Goal: Task Accomplishment & Management: Complete application form

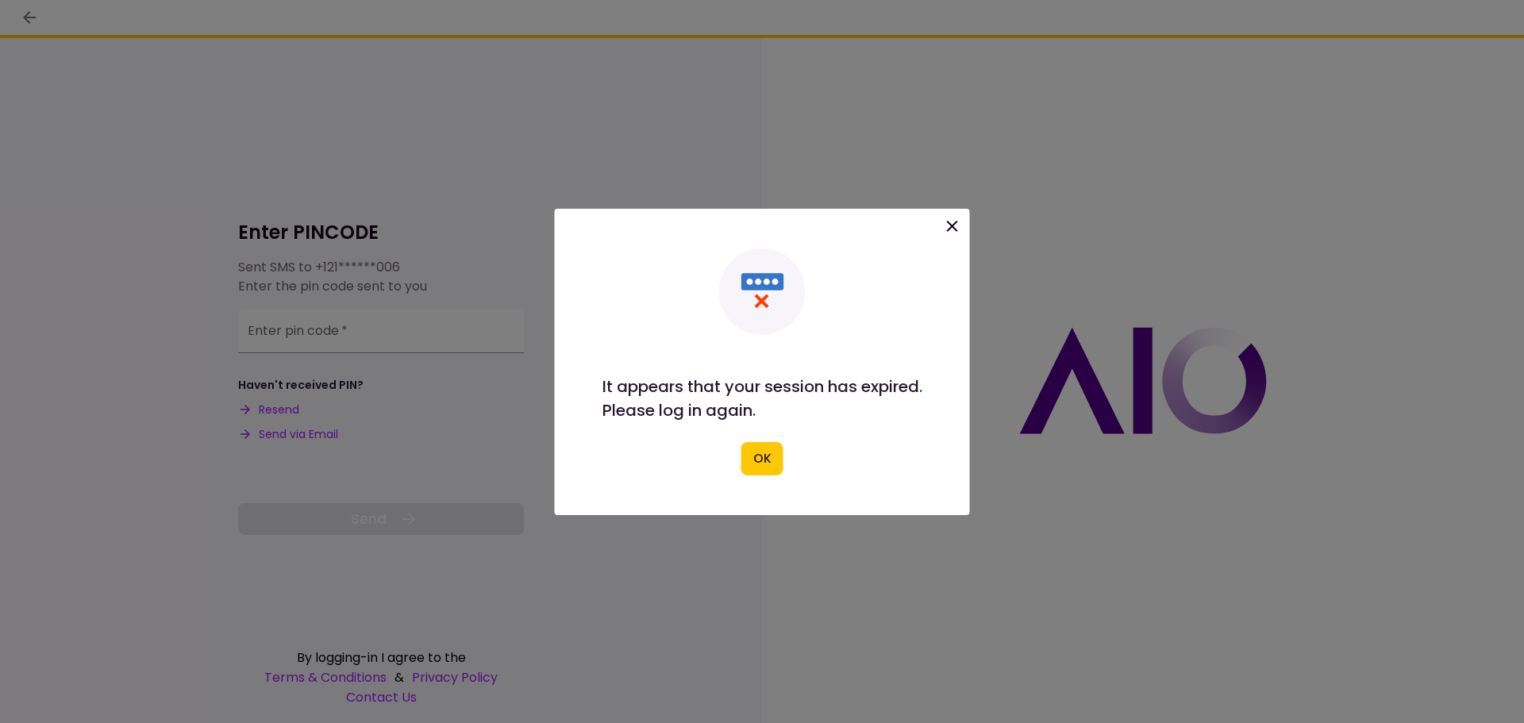
click at [949, 227] on icon at bounding box center [952, 226] width 19 height 19
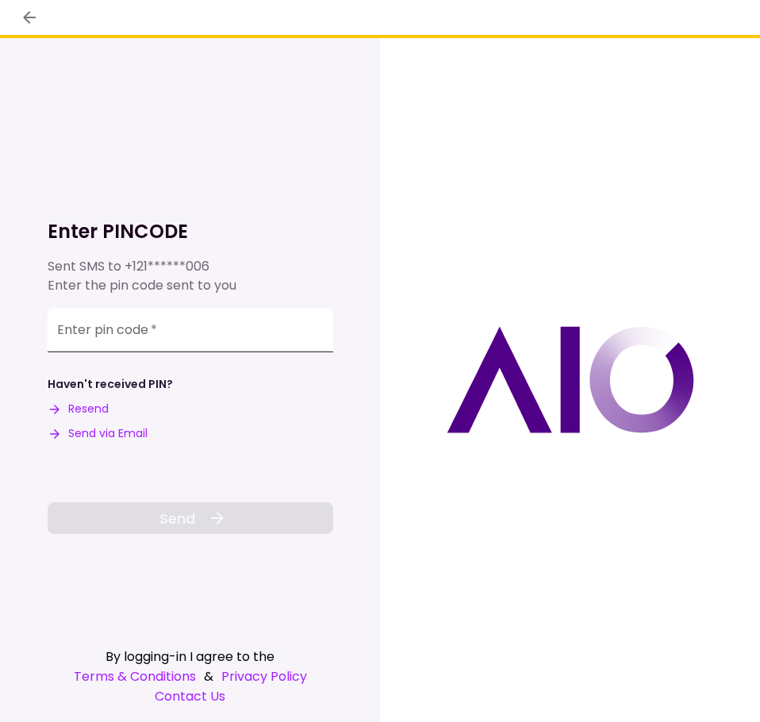
click at [169, 339] on input "Enter pin code   *" at bounding box center [191, 330] width 286 height 44
paste input "******"
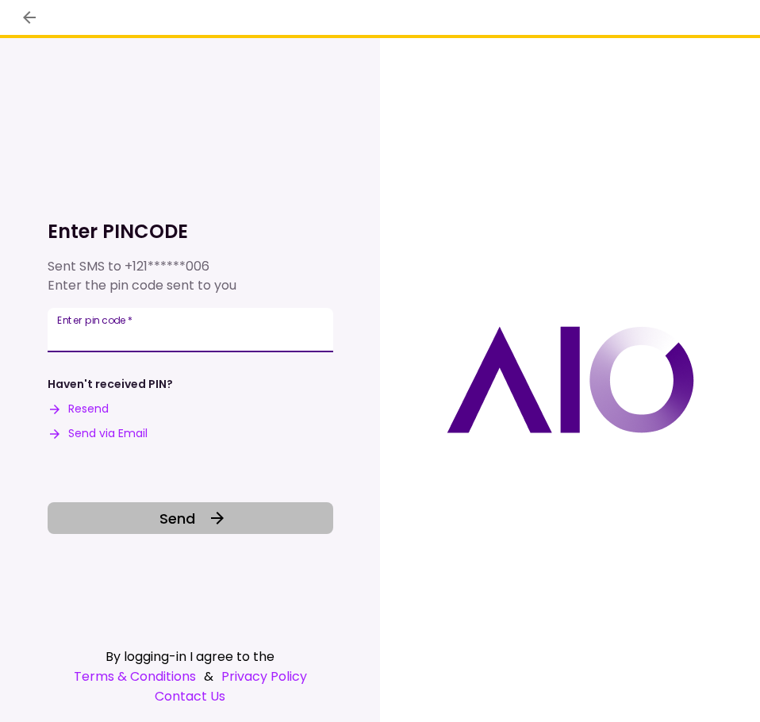
type input "******"
click at [196, 520] on button "Send" at bounding box center [191, 518] width 286 height 32
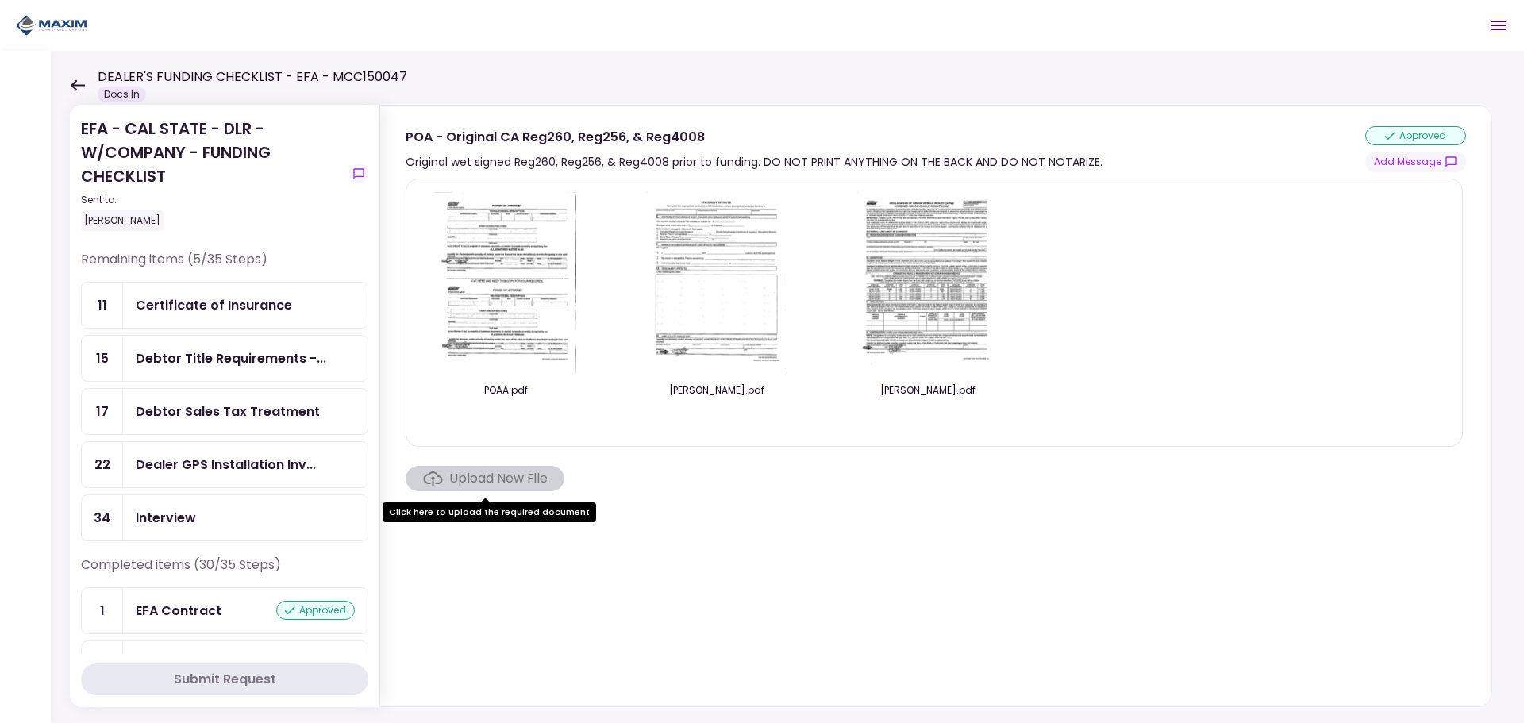
click at [218, 418] on div "Debtor Sales Tax Treatment" at bounding box center [228, 412] width 184 height 20
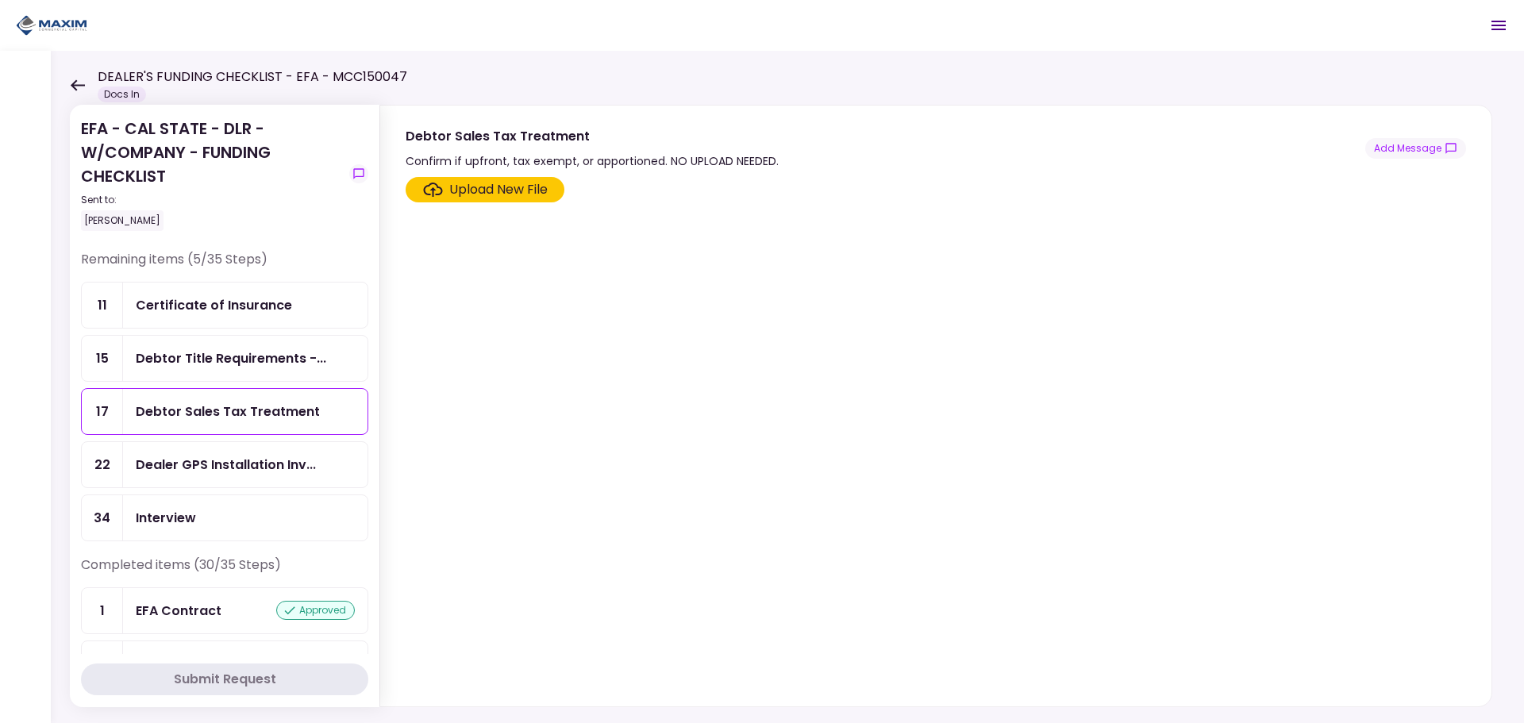
click at [231, 375] on div "Debtor Title Requirements -..." at bounding box center [245, 358] width 244 height 45
click at [283, 446] on div "Dealer GPS Installation Inv..." at bounding box center [245, 464] width 244 height 45
click at [526, 181] on div "Upload New File" at bounding box center [498, 189] width 98 height 19
click at [0, 0] on input "Upload New File" at bounding box center [0, 0] width 0 height 0
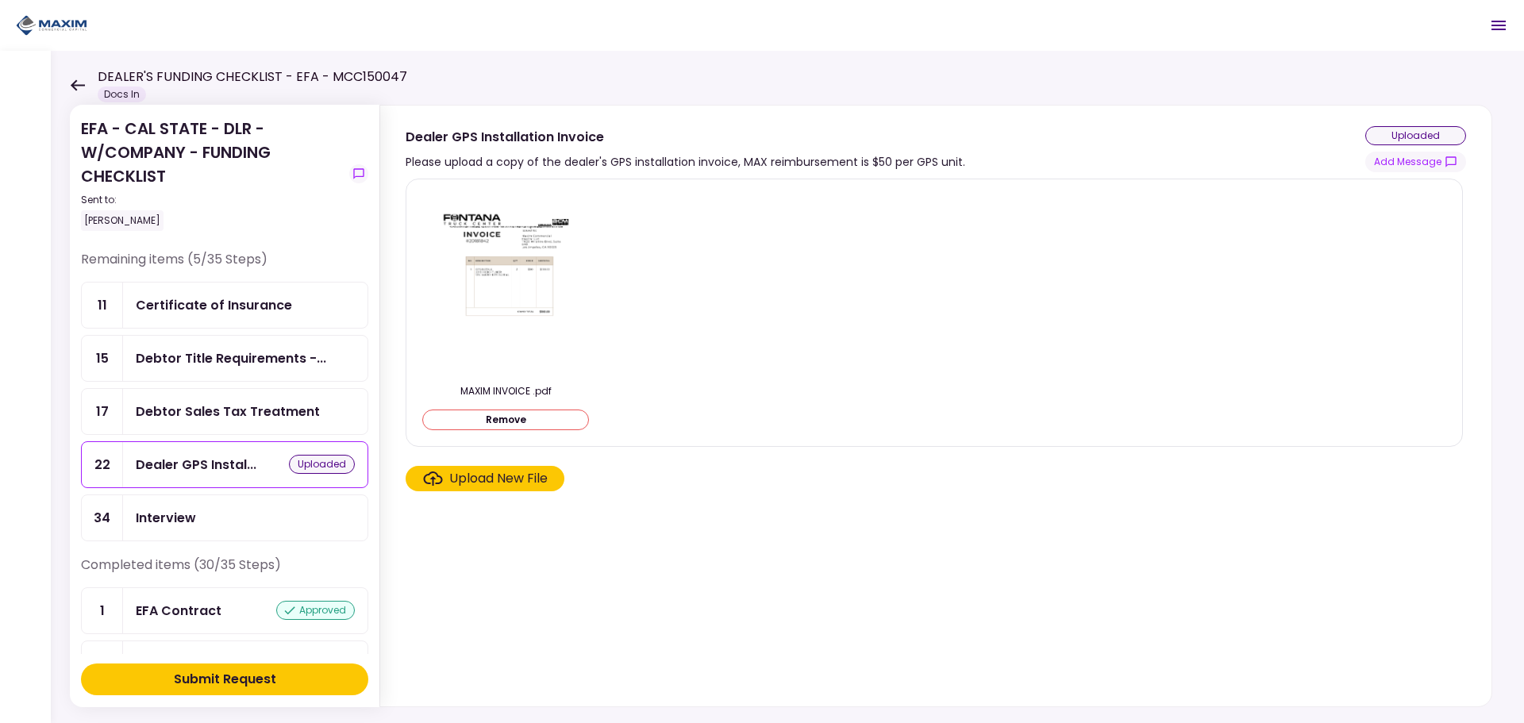
click at [292, 671] on button "Submit Request" at bounding box center [224, 680] width 287 height 32
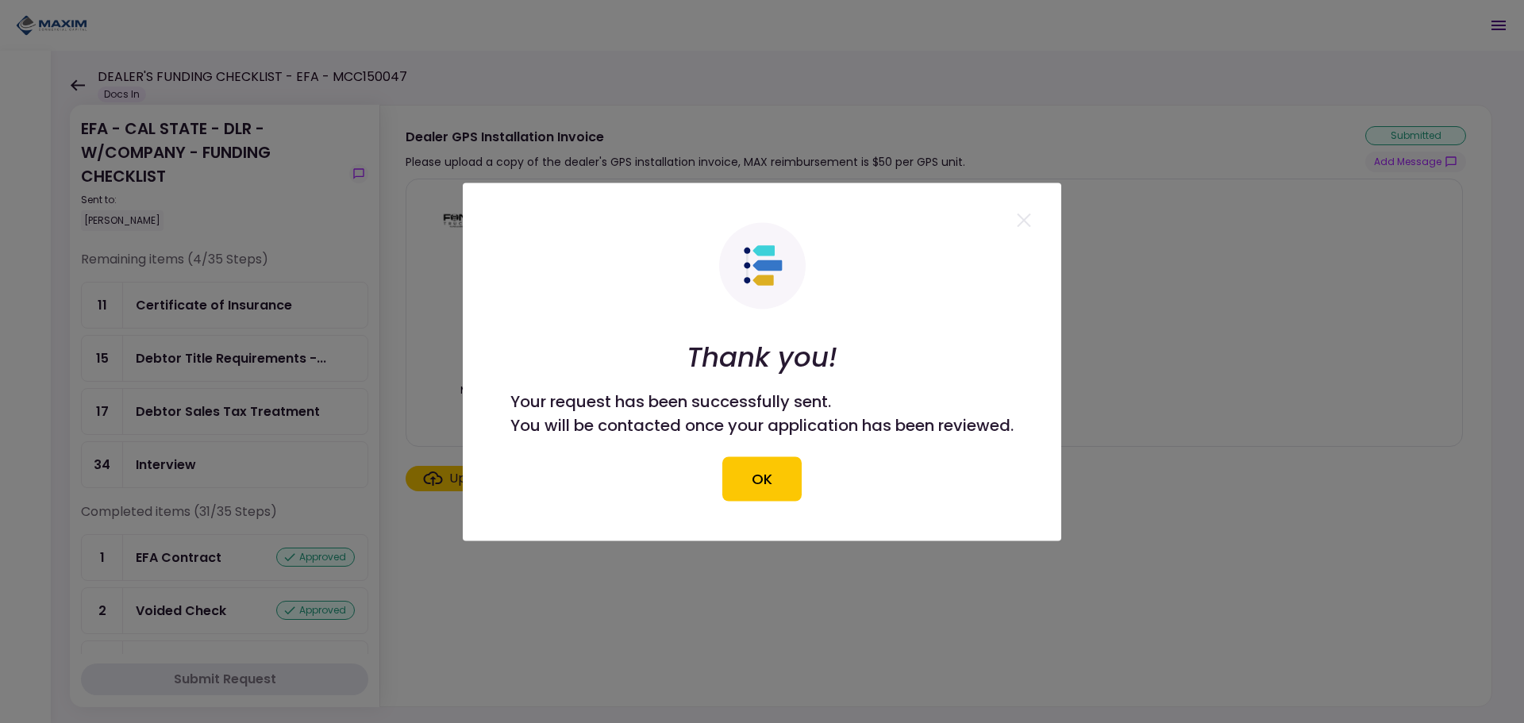
click at [791, 452] on div "Thank you! Your request has been successfully sent. You will be contacted once …" at bounding box center [761, 361] width 503 height 279
click at [786, 475] on button "OK" at bounding box center [761, 478] width 79 height 44
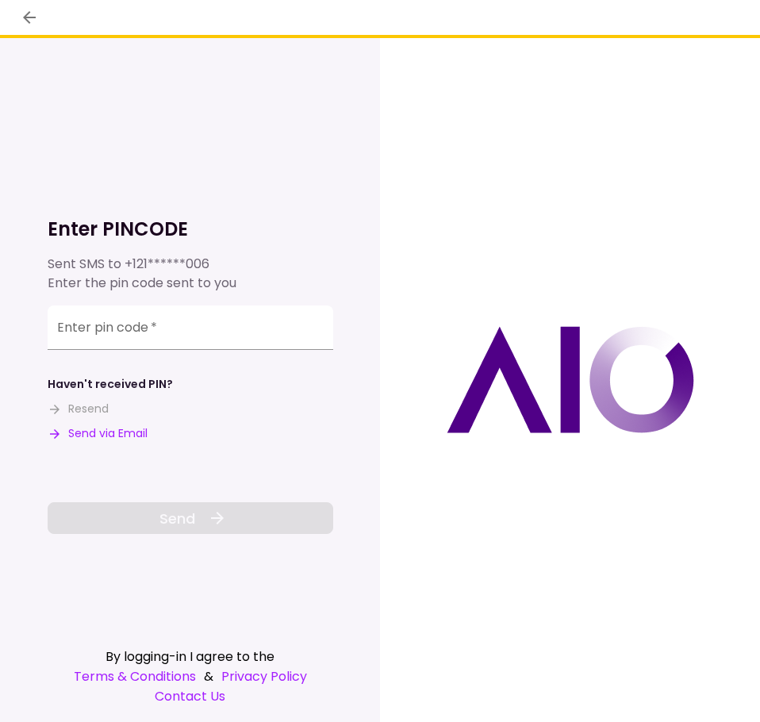
click at [104, 435] on button "Send via Email" at bounding box center [98, 433] width 100 height 17
